Goal: Task Accomplishment & Management: Complete application form

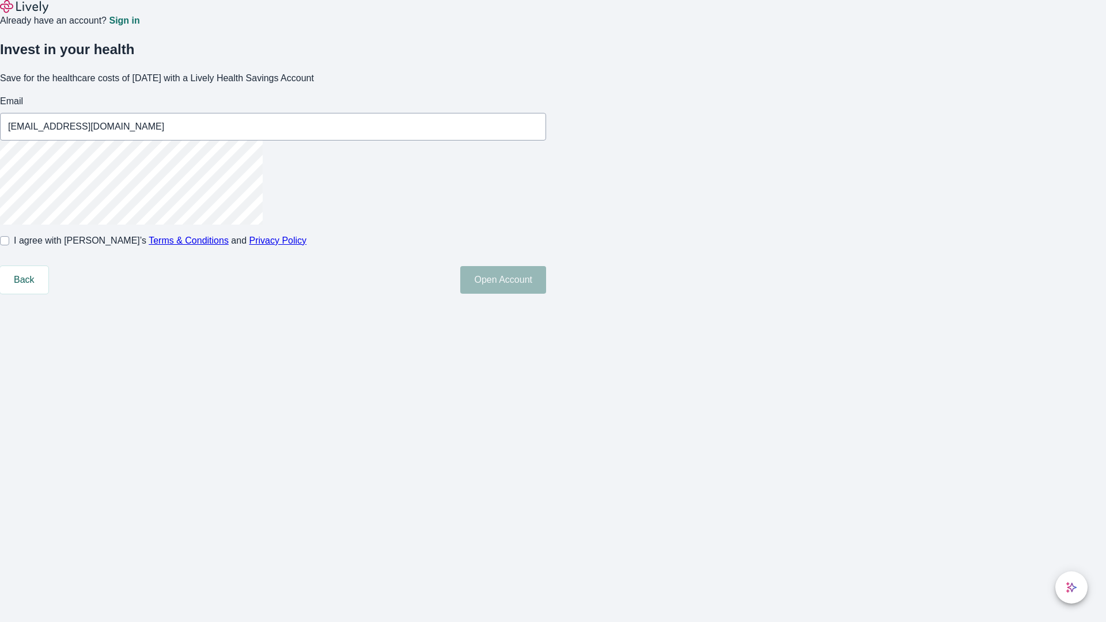
click at [9, 245] on input "I agree with Lively’s Terms & Conditions and Privacy Policy" at bounding box center [4, 240] width 9 height 9
checkbox input "true"
click at [546, 294] on button "Open Account" at bounding box center [503, 280] width 86 height 28
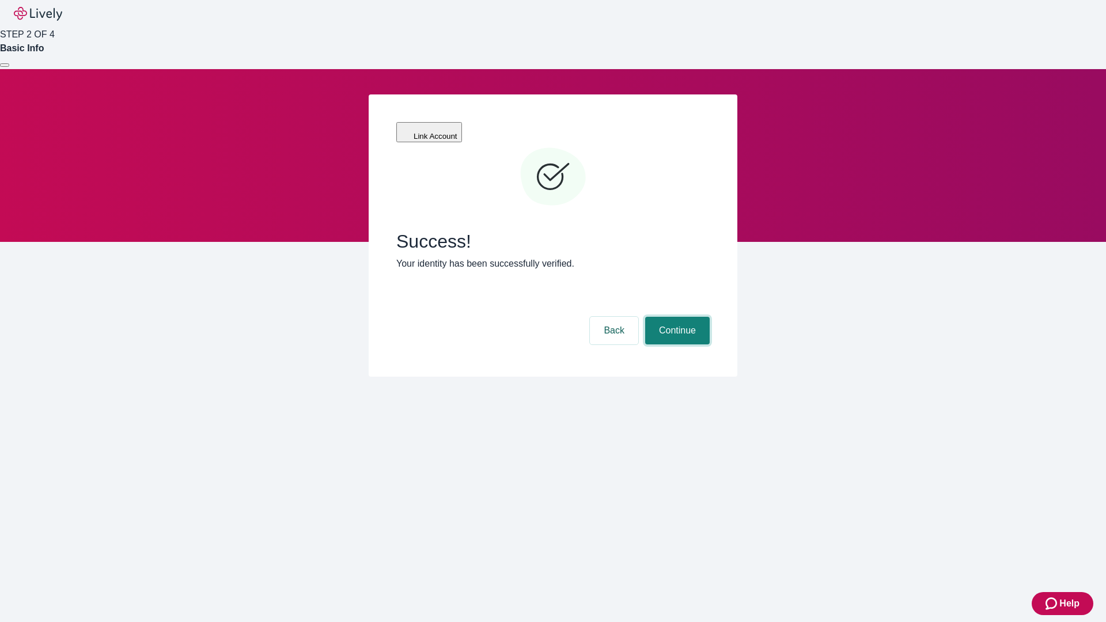
click at [676, 317] on button "Continue" at bounding box center [677, 331] width 65 height 28
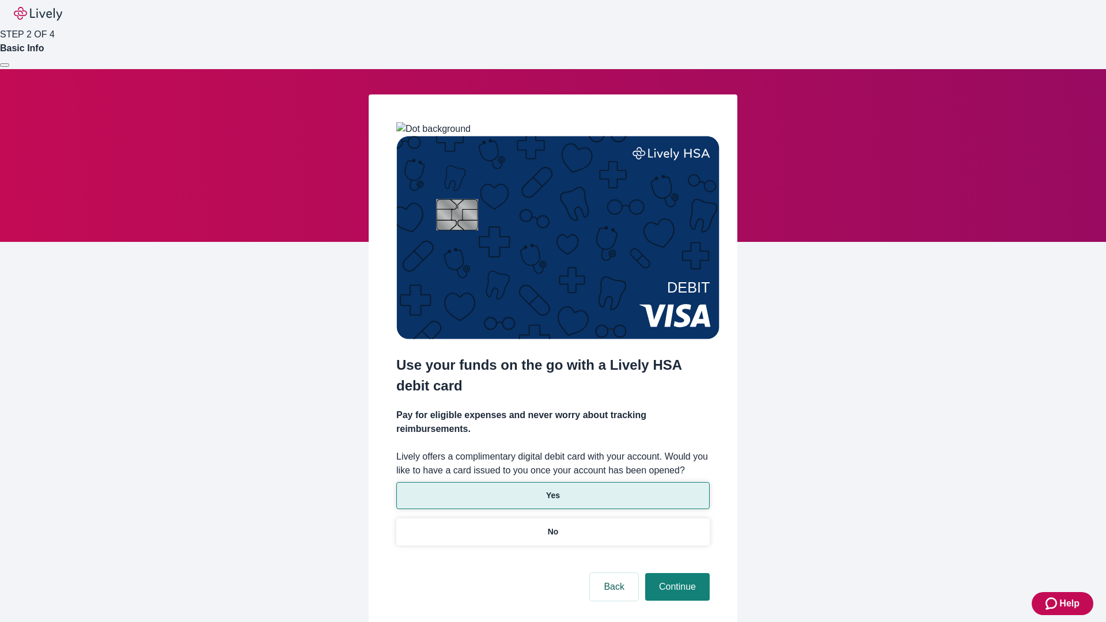
click at [553, 490] on p "Yes" at bounding box center [553, 496] width 14 height 12
click at [676, 573] on button "Continue" at bounding box center [677, 587] width 65 height 28
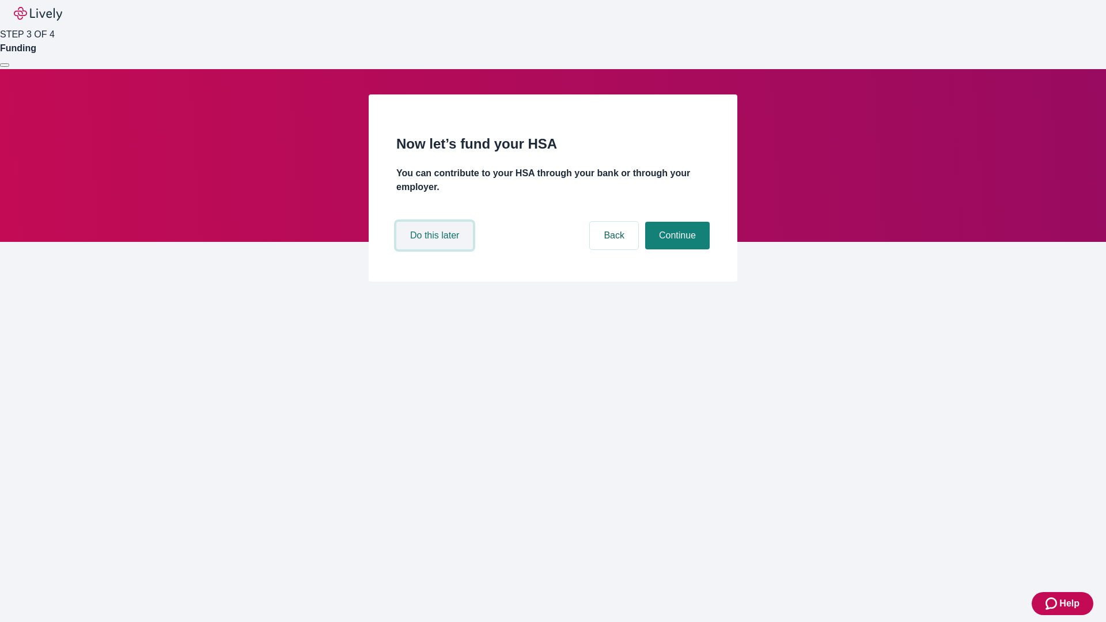
click at [436, 250] on button "Do this later" at bounding box center [434, 236] width 77 height 28
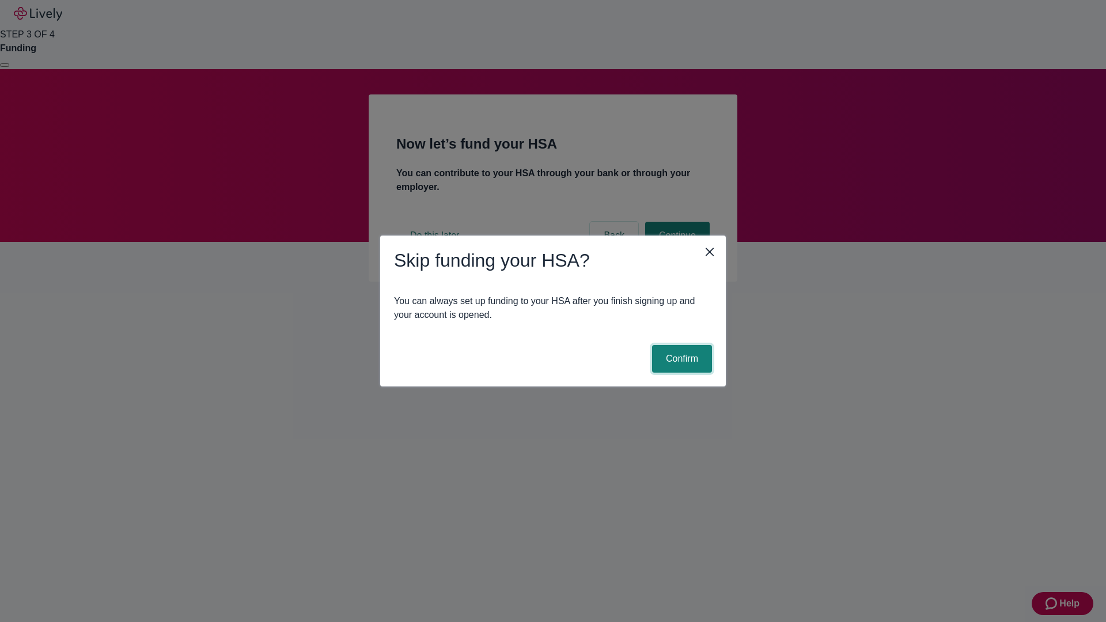
click at [681, 359] on button "Confirm" at bounding box center [682, 359] width 60 height 28
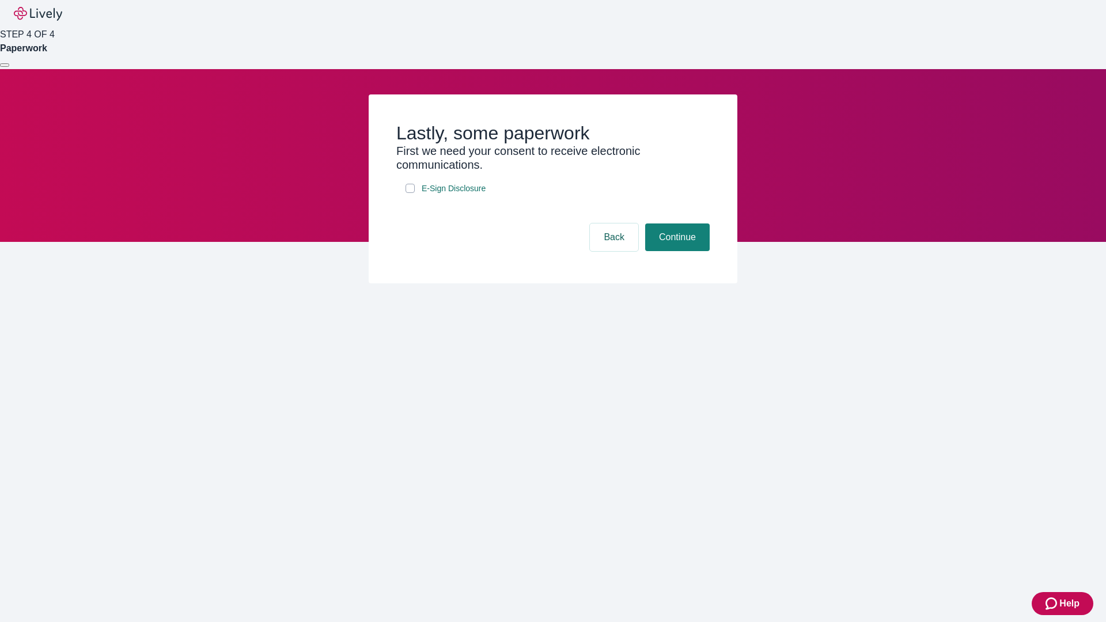
click at [410, 193] on input "E-Sign Disclosure" at bounding box center [410, 188] width 9 height 9
checkbox input "true"
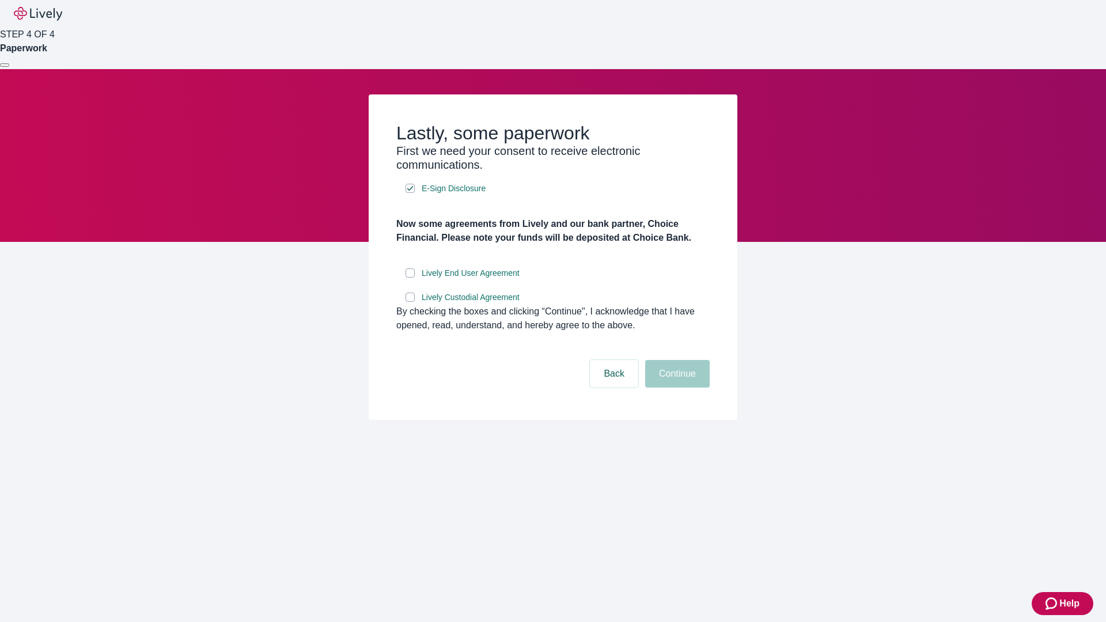
click at [410, 278] on input "Lively End User Agreement" at bounding box center [410, 273] width 9 height 9
checkbox input "true"
click at [410, 302] on input "Lively Custodial Agreement" at bounding box center [410, 297] width 9 height 9
checkbox input "true"
click at [676, 388] on button "Continue" at bounding box center [677, 374] width 65 height 28
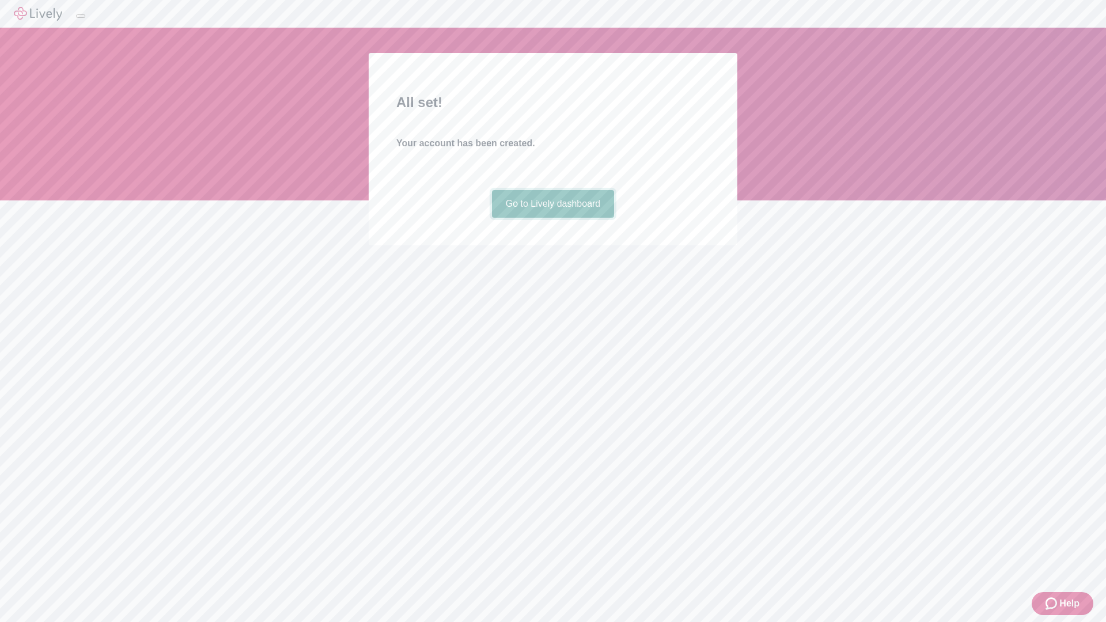
click at [553, 218] on link "Go to Lively dashboard" at bounding box center [553, 204] width 123 height 28
